Goal: Task Accomplishment & Management: Use online tool/utility

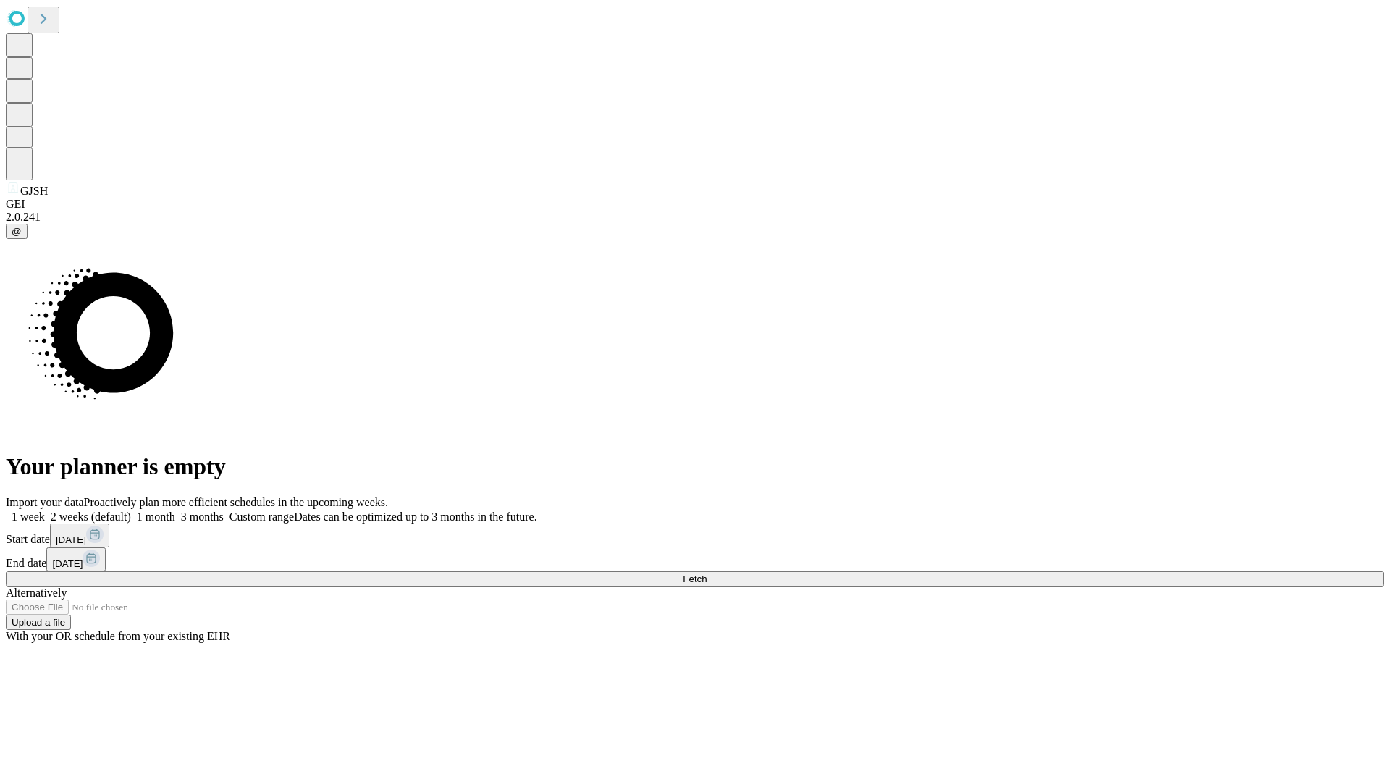
click at [706, 573] on span "Fetch" at bounding box center [694, 578] width 24 height 11
